Goal: Find specific page/section: Find specific page/section

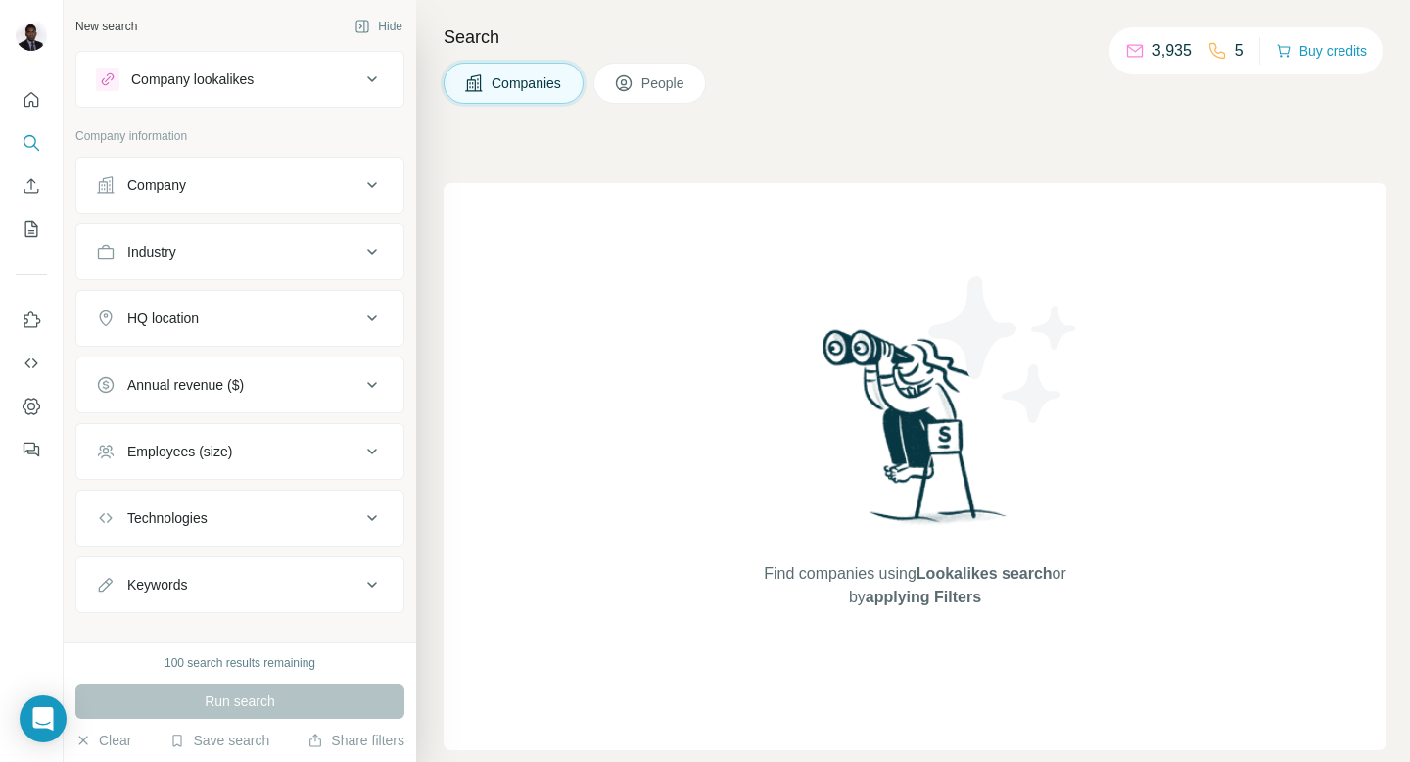
click at [895, 70] on div "Companies People" at bounding box center [914, 83] width 943 height 41
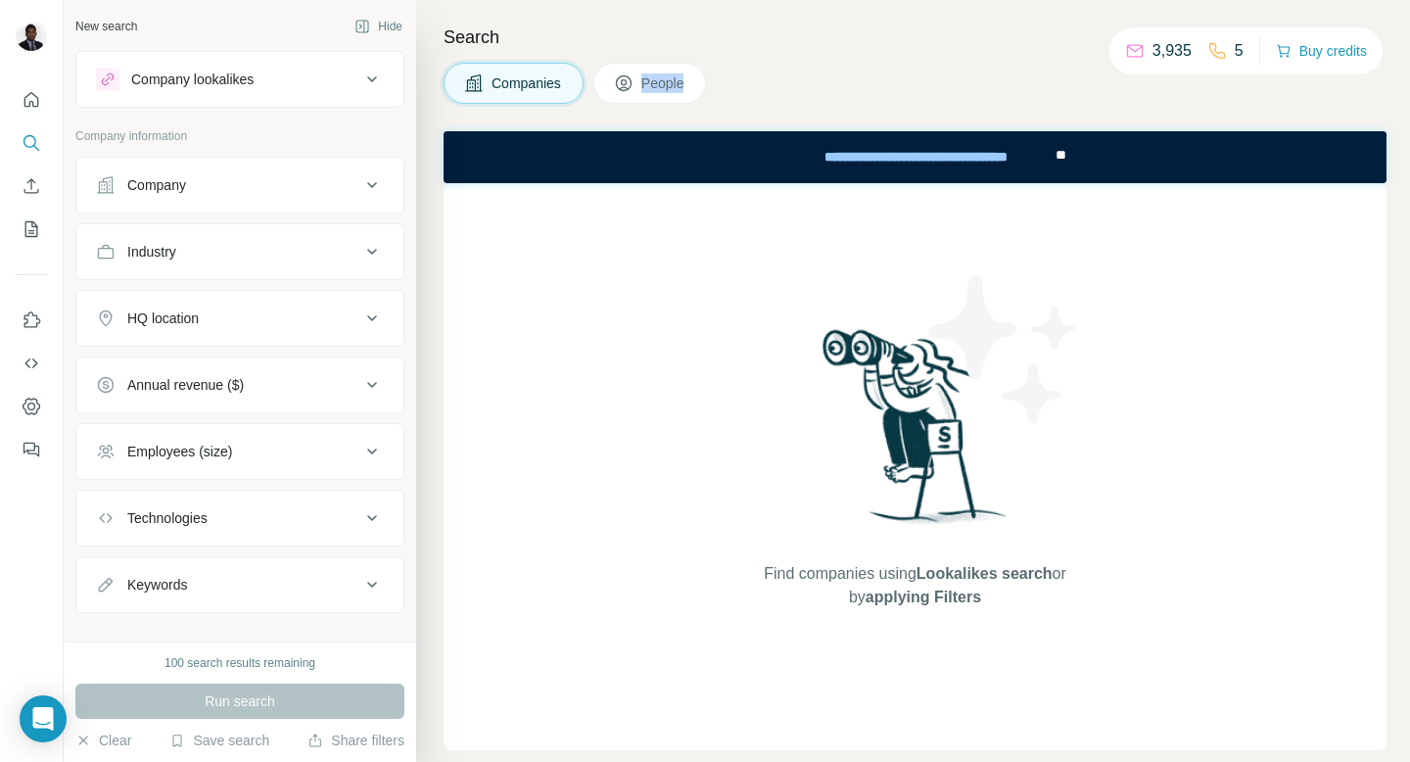
click at [895, 70] on div "Companies People" at bounding box center [914, 83] width 943 height 41
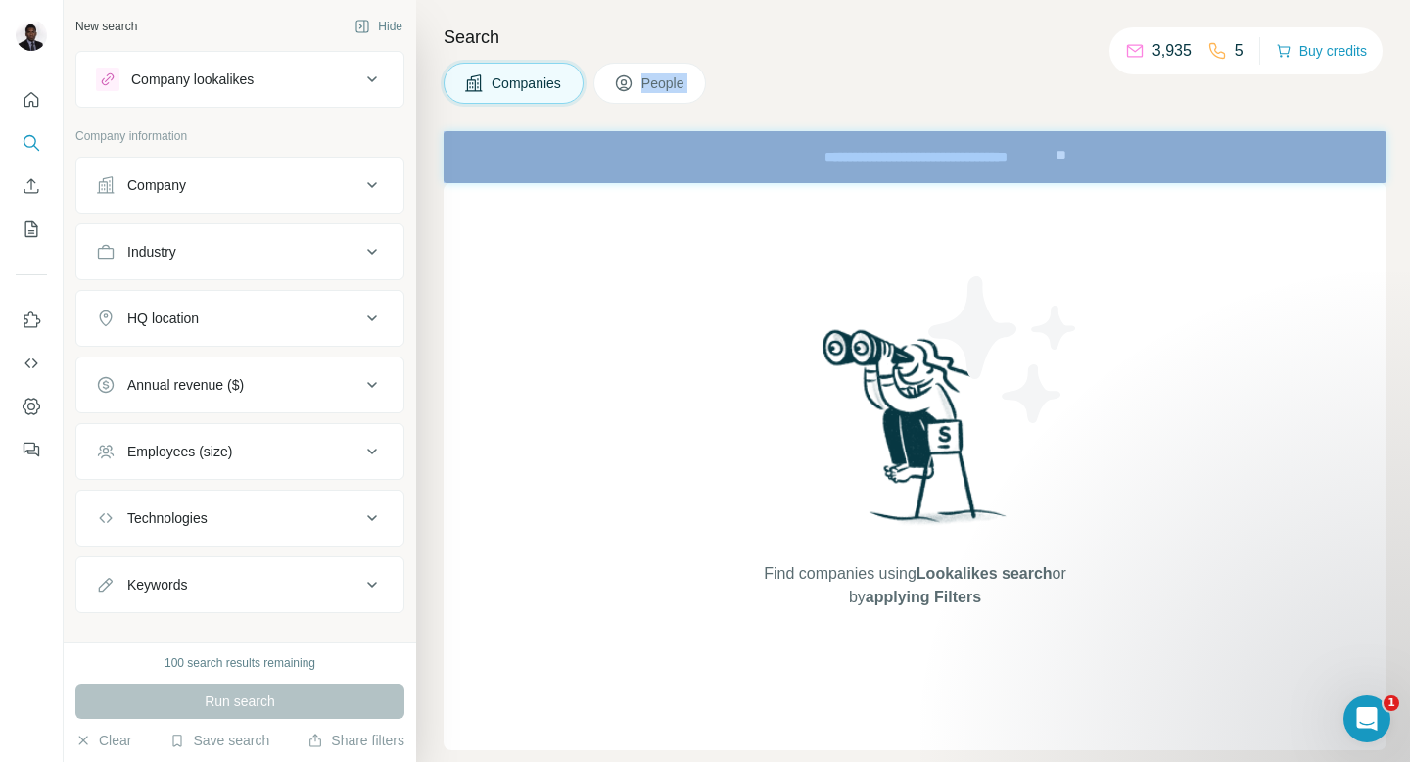
click at [895, 70] on div "Companies People" at bounding box center [914, 83] width 943 height 41
click at [941, 66] on div "Companies People" at bounding box center [914, 83] width 943 height 41
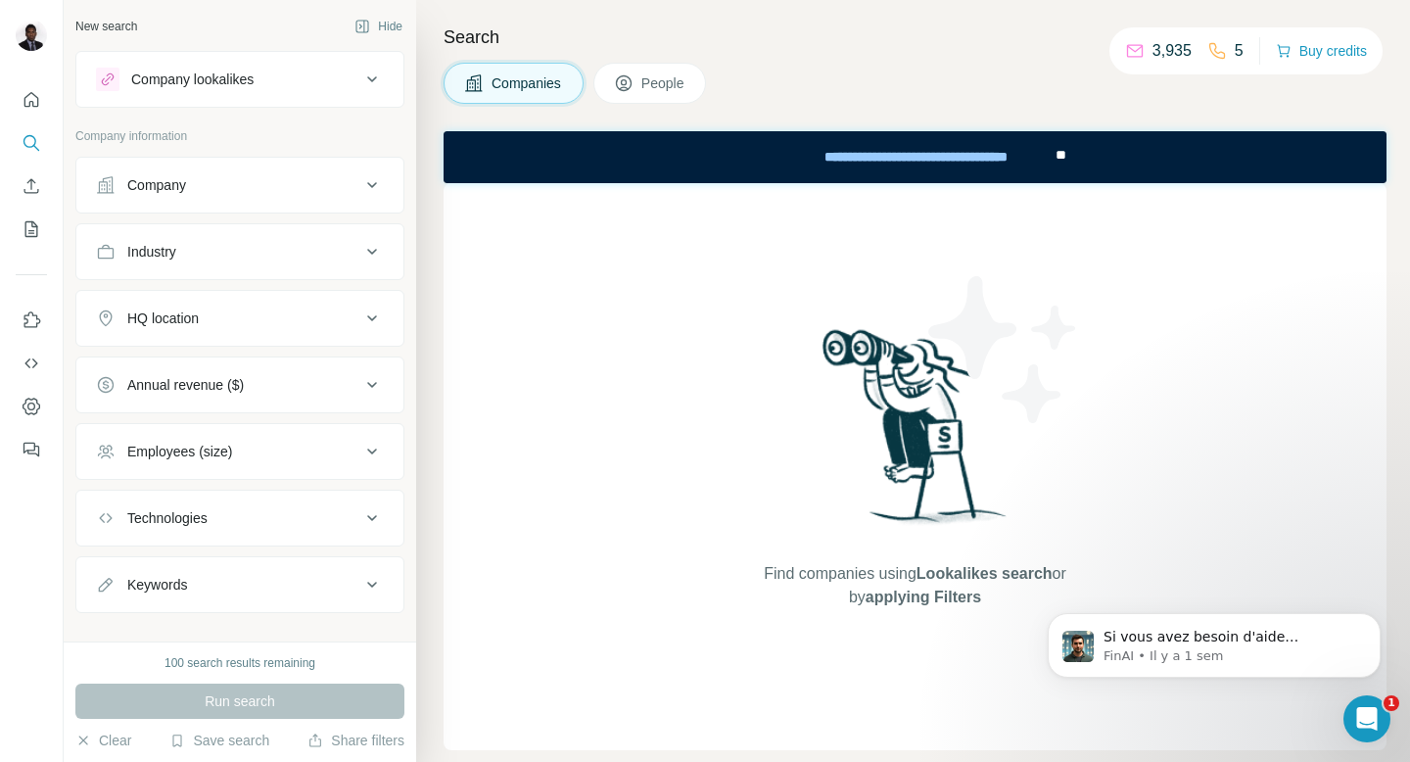
click at [1127, 52] on icon at bounding box center [1135, 51] width 20 height 20
click at [1126, 52] on icon at bounding box center [1135, 51] width 20 height 20
click at [36, 407] on icon "Dashboard" at bounding box center [32, 406] width 20 height 20
